Goal: Information Seeking & Learning: Learn about a topic

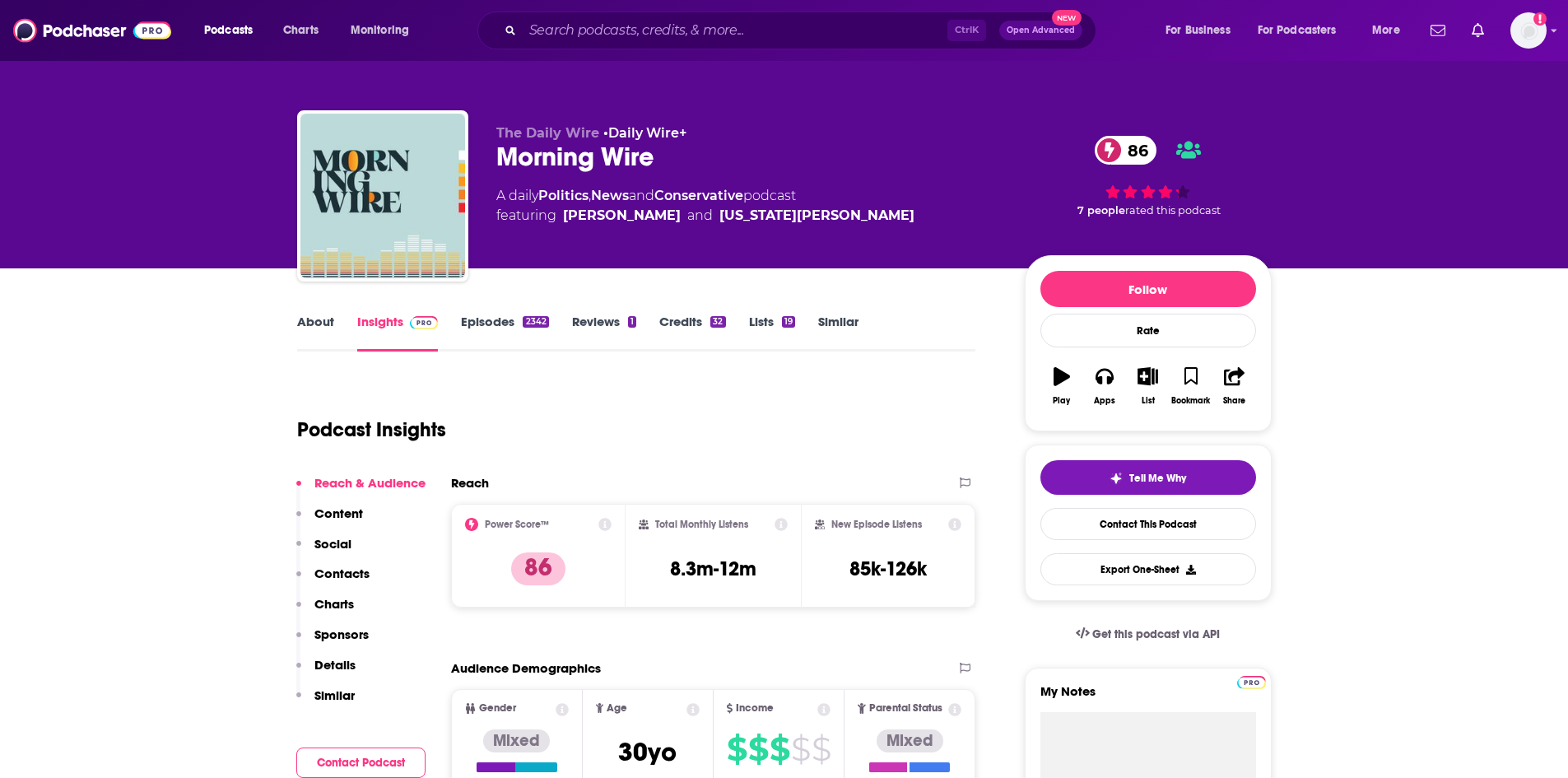
click at [306, 331] on link "About" at bounding box center [315, 333] width 37 height 38
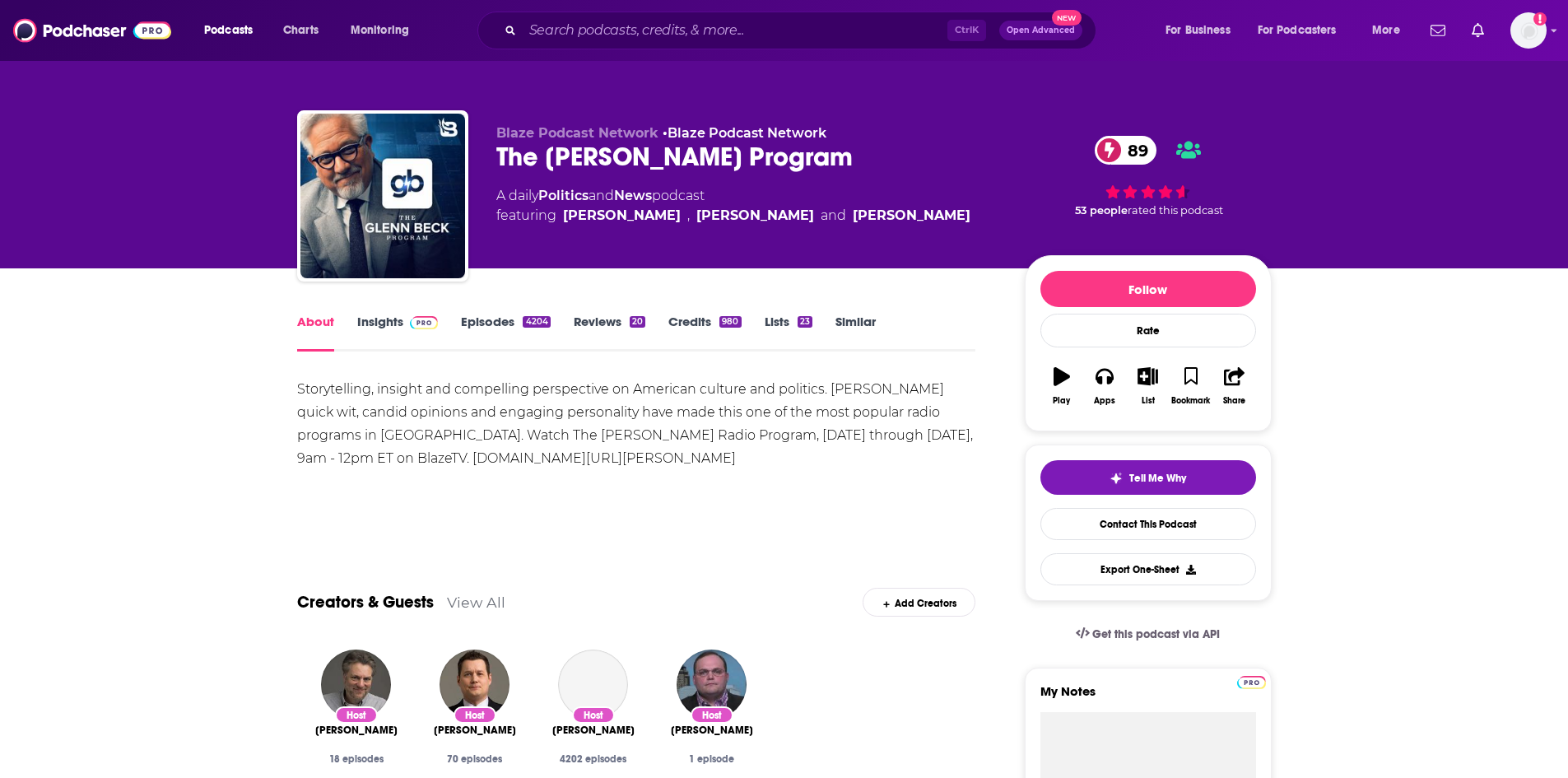
click at [400, 322] on link "Insights" at bounding box center [398, 333] width 82 height 38
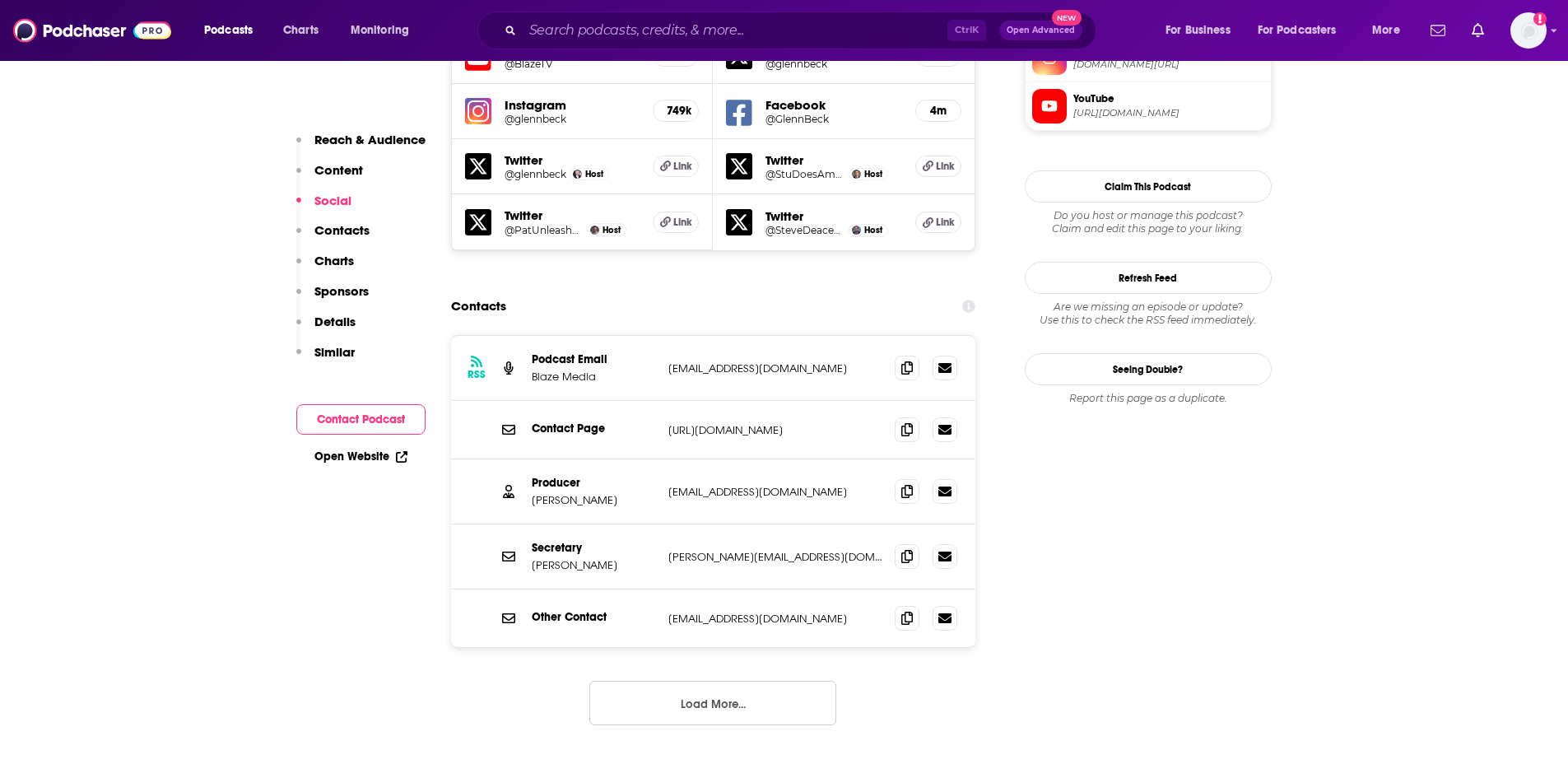
scroll to position [1564, 0]
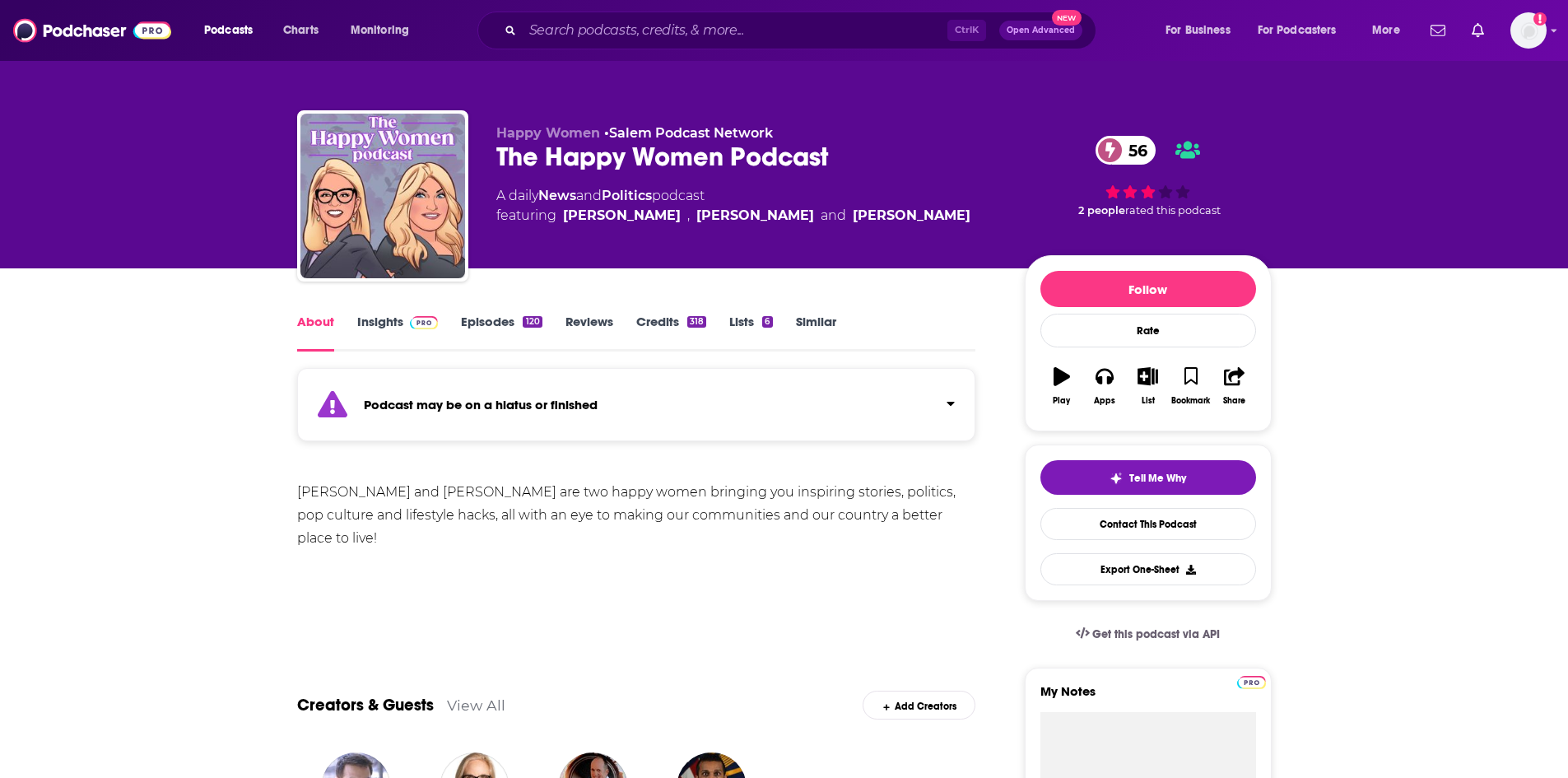
click at [380, 331] on link "Insights" at bounding box center [398, 333] width 82 height 38
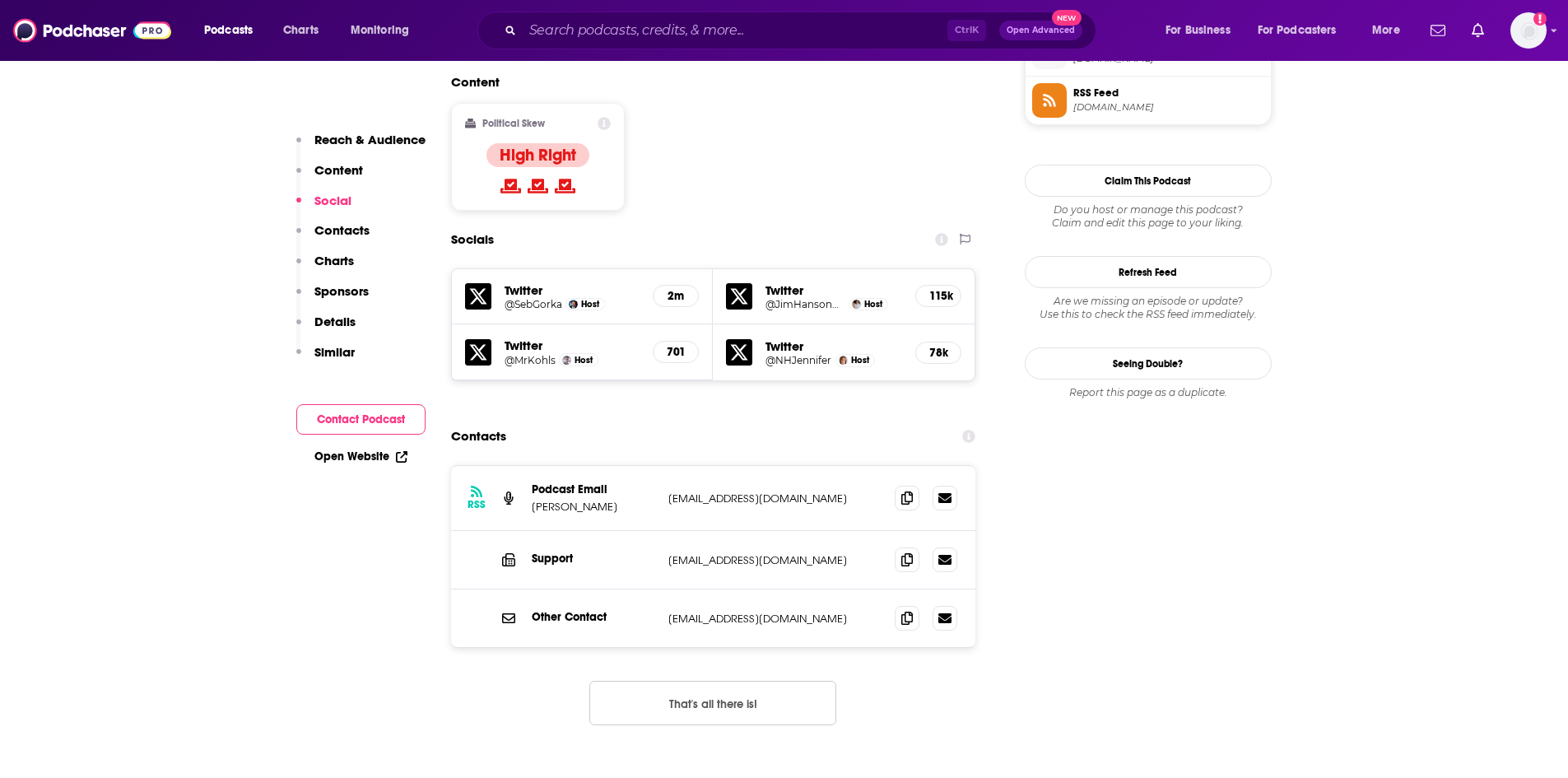
scroll to position [1399, 0]
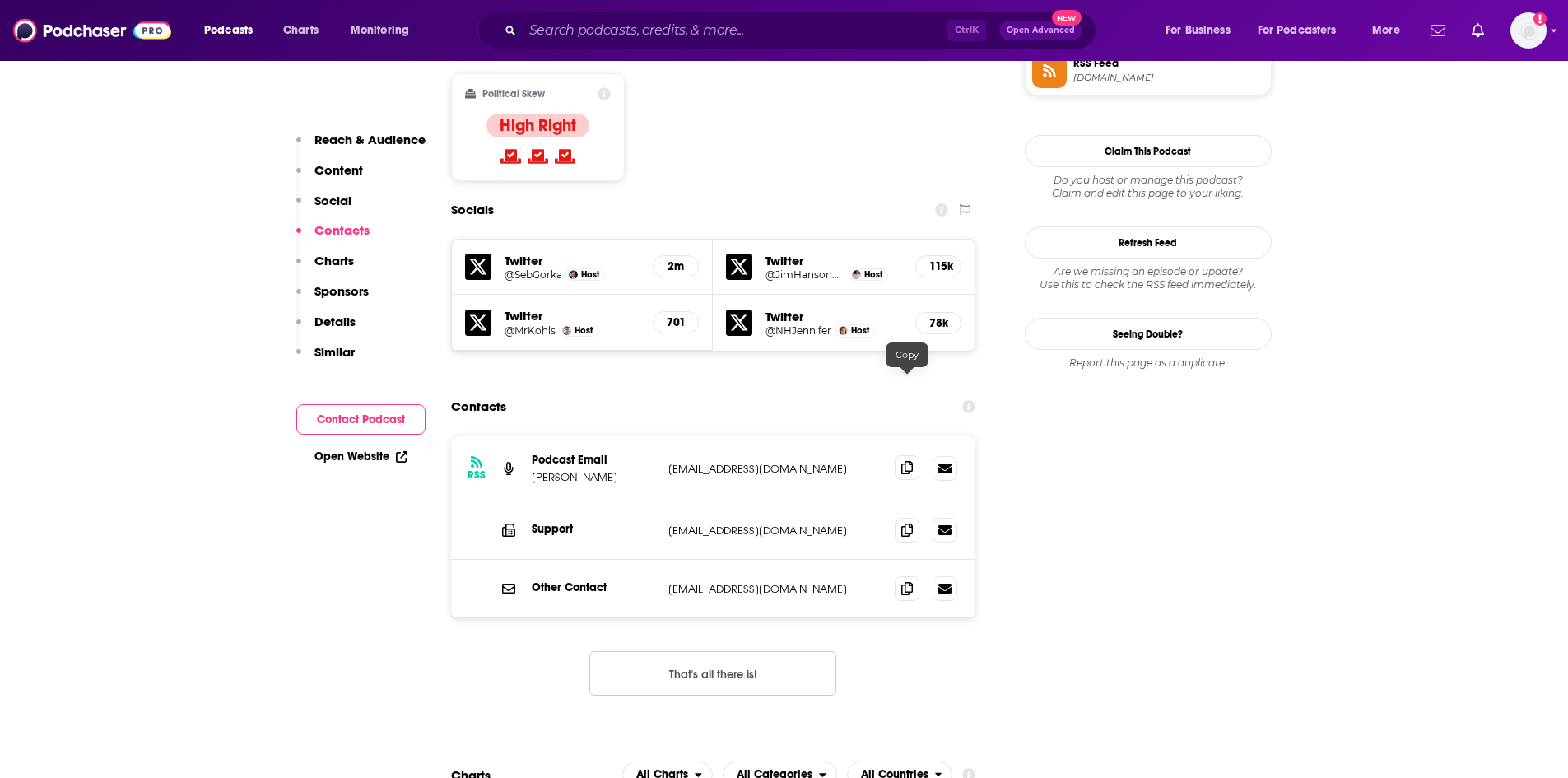
click at [902, 460] on icon at bounding box center [907, 467] width 11 height 13
